Goal: Book appointment/travel/reservation

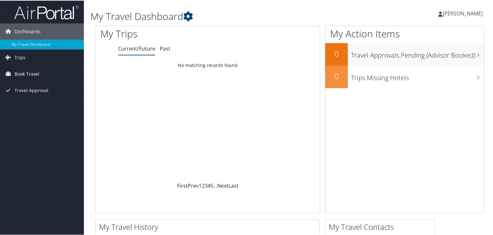
click at [36, 76] on span "Book Travel" at bounding box center [27, 73] width 25 height 16
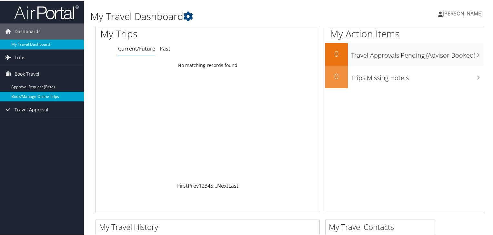
click at [37, 95] on link "Book/Manage Online Trips" at bounding box center [42, 96] width 84 height 10
